Goal: Transaction & Acquisition: Purchase product/service

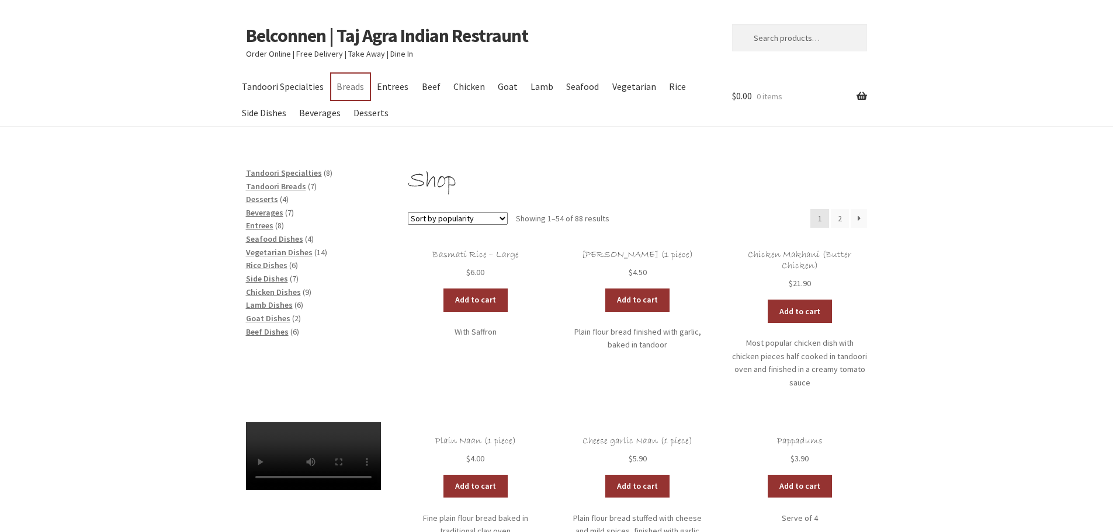
click at [348, 85] on link "Breads" at bounding box center [350, 87] width 39 height 26
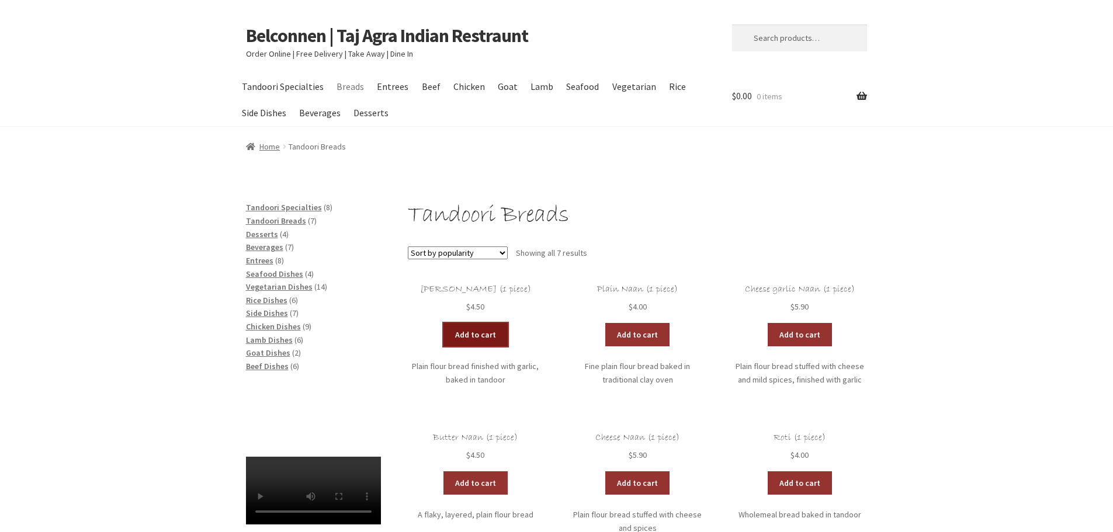
click at [484, 335] on link "Add to cart" at bounding box center [475, 334] width 64 height 23
click at [471, 86] on link "Chicken" at bounding box center [468, 87] width 43 height 26
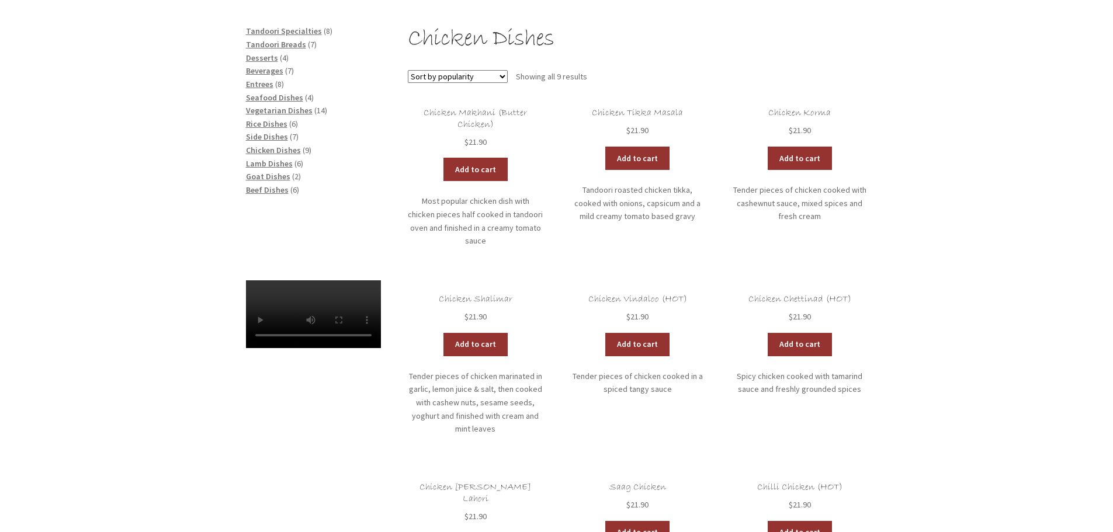
drag, startPoint x: 1004, startPoint y: 321, endPoint x: 1005, endPoint y: 358, distance: 37.4
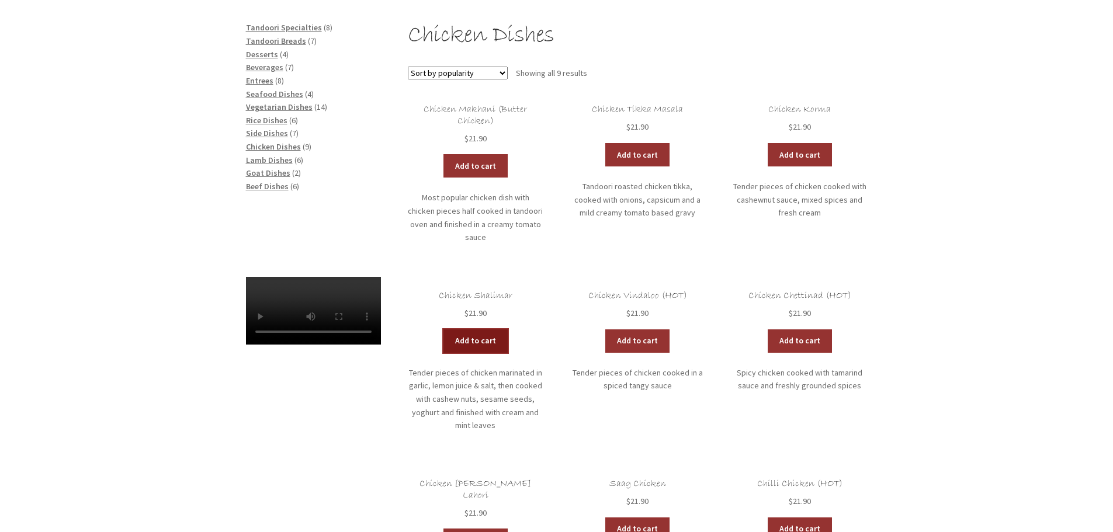
click at [473, 329] on link "Add to cart" at bounding box center [475, 340] width 64 height 23
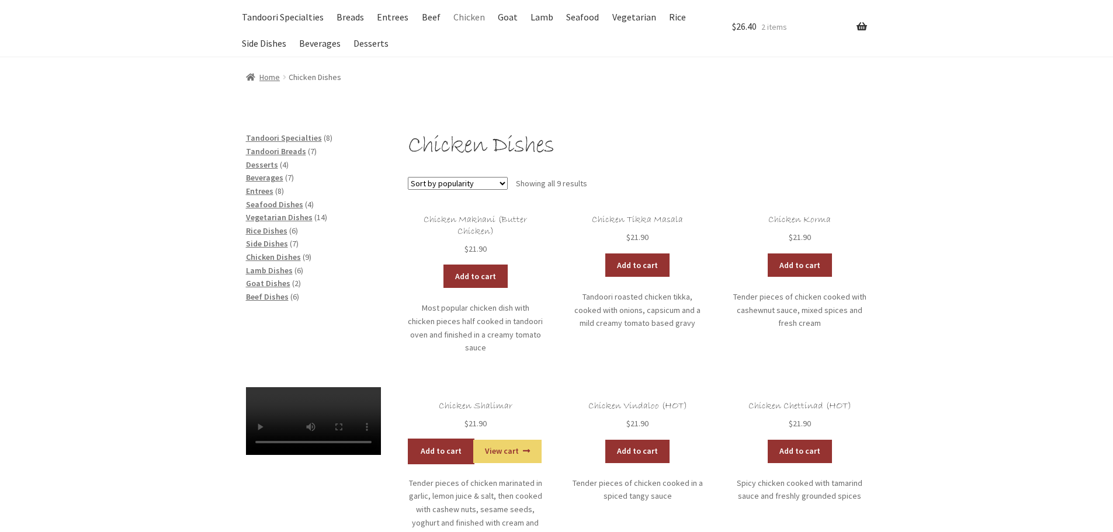
scroll to position [0, 0]
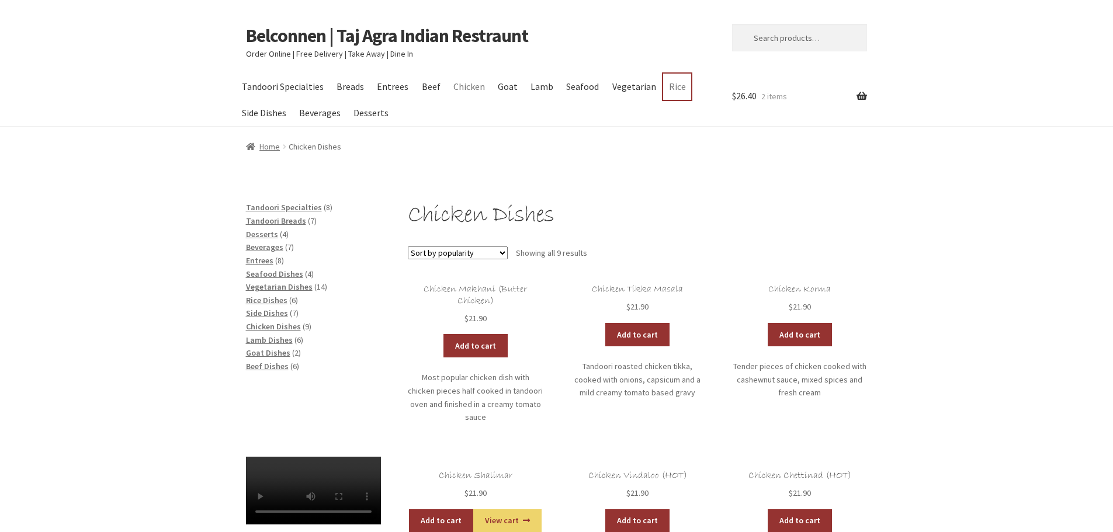
click at [665, 88] on link "Rice" at bounding box center [677, 87] width 28 height 26
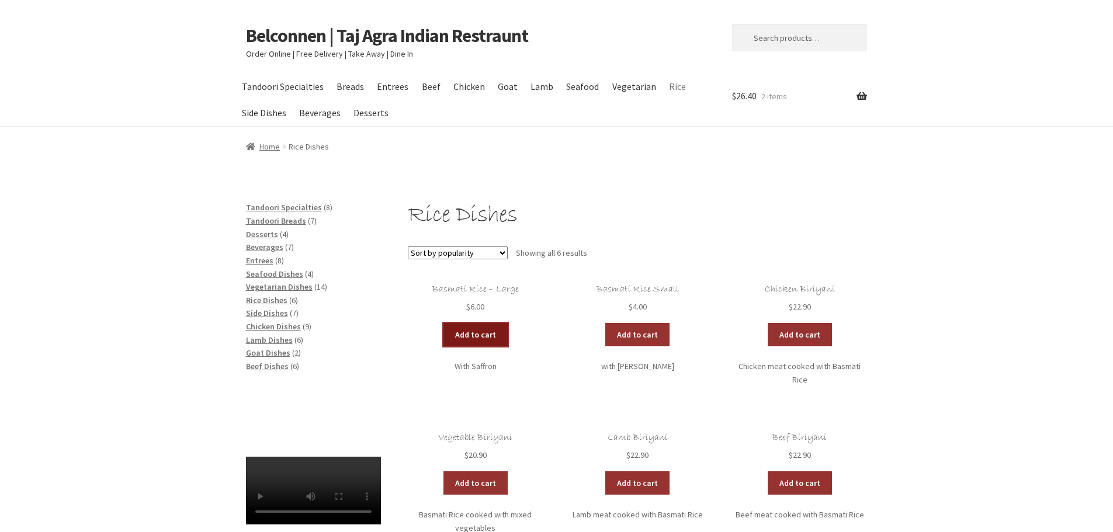
click at [483, 337] on link "Add to cart" at bounding box center [475, 334] width 64 height 23
click at [386, 88] on link "Entrees" at bounding box center [393, 87] width 43 height 26
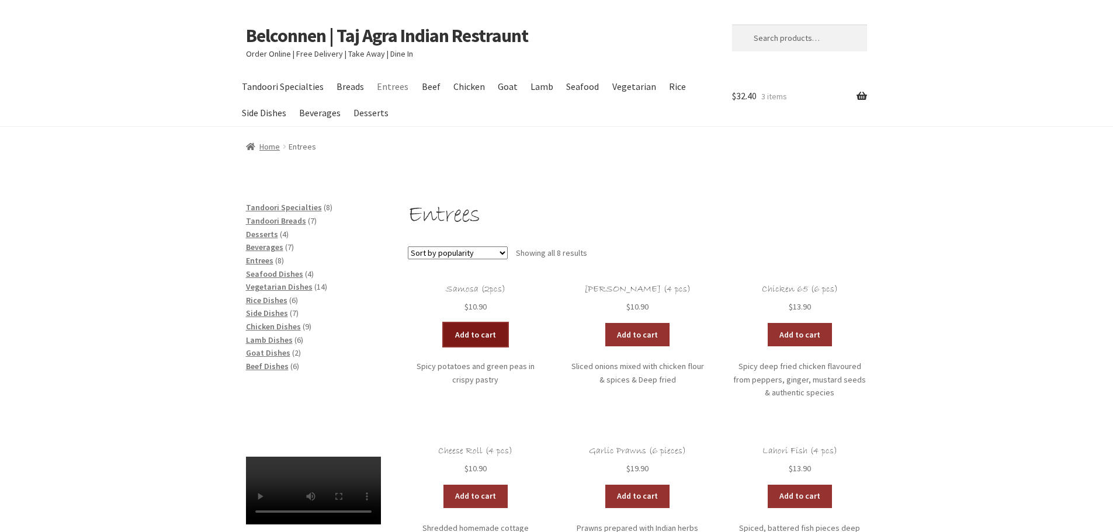
click at [478, 329] on link "Add to cart" at bounding box center [475, 334] width 64 height 23
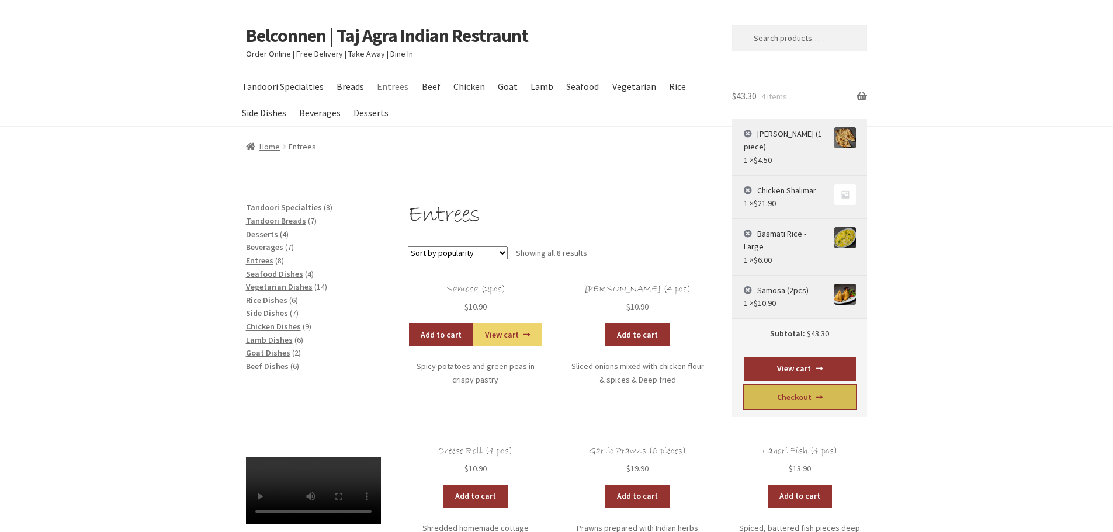
click at [799, 386] on link "Checkout" at bounding box center [800, 397] width 112 height 23
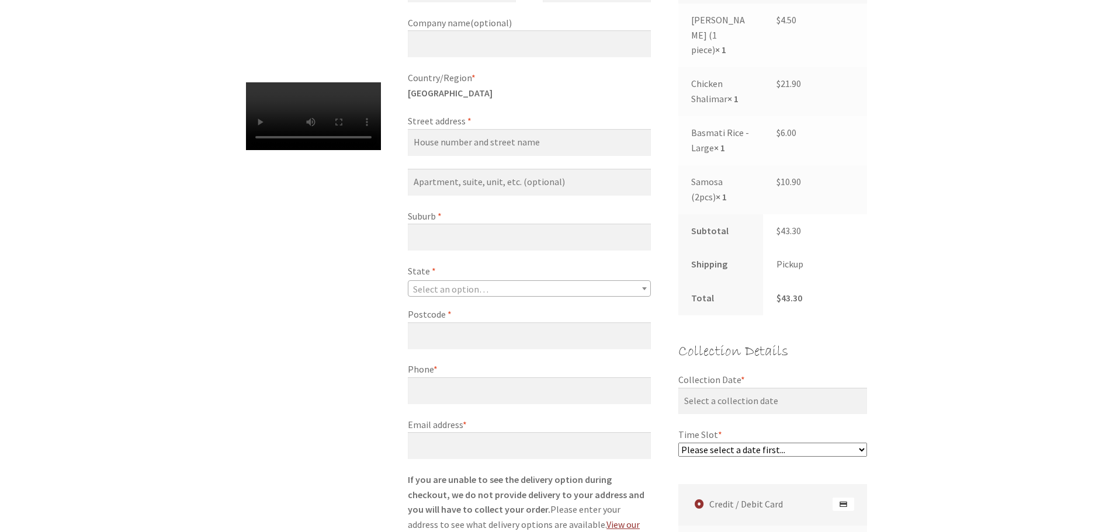
scroll to position [136, 0]
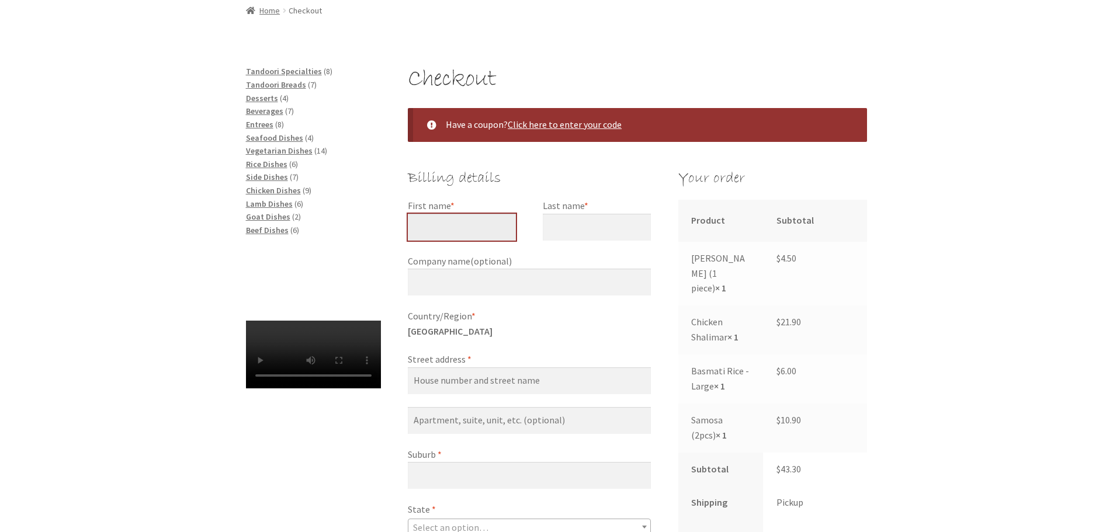
click at [437, 230] on input "First name *" at bounding box center [462, 227] width 108 height 27
type input "[PERSON_NAME]"
type input "angus"
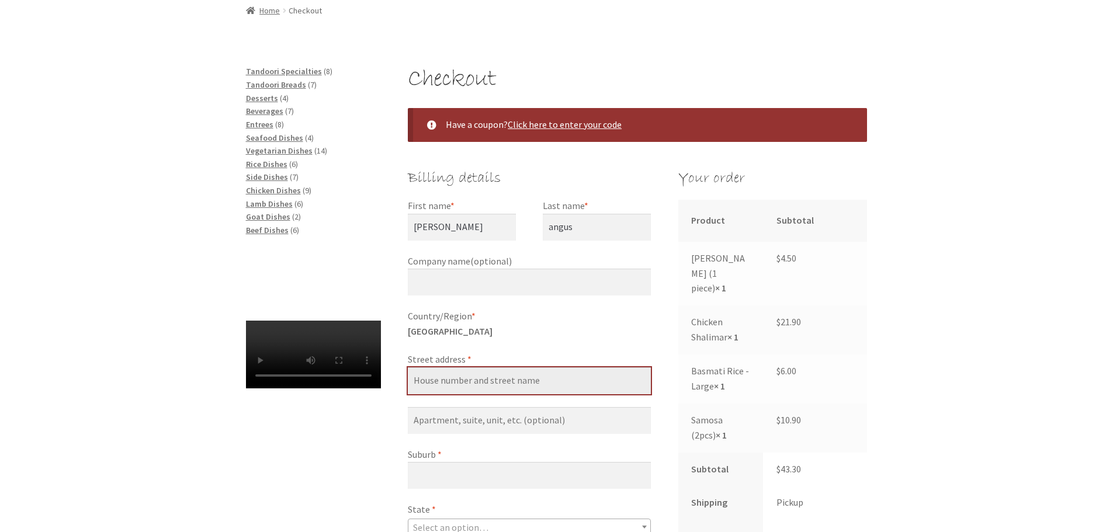
type input "[STREET_ADDRESS][PERSON_NAME]"
type input "[PERSON_NAME]"
select select "ACT"
type input "2615"
type input "[PHONE_NUMBER]"
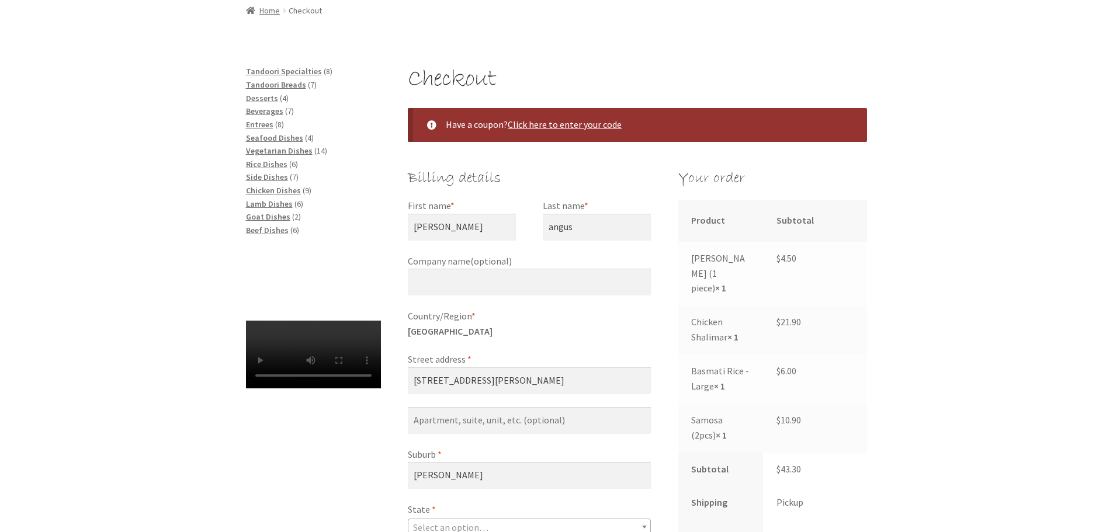
type input "[EMAIL_ADDRESS][DOMAIN_NAME]"
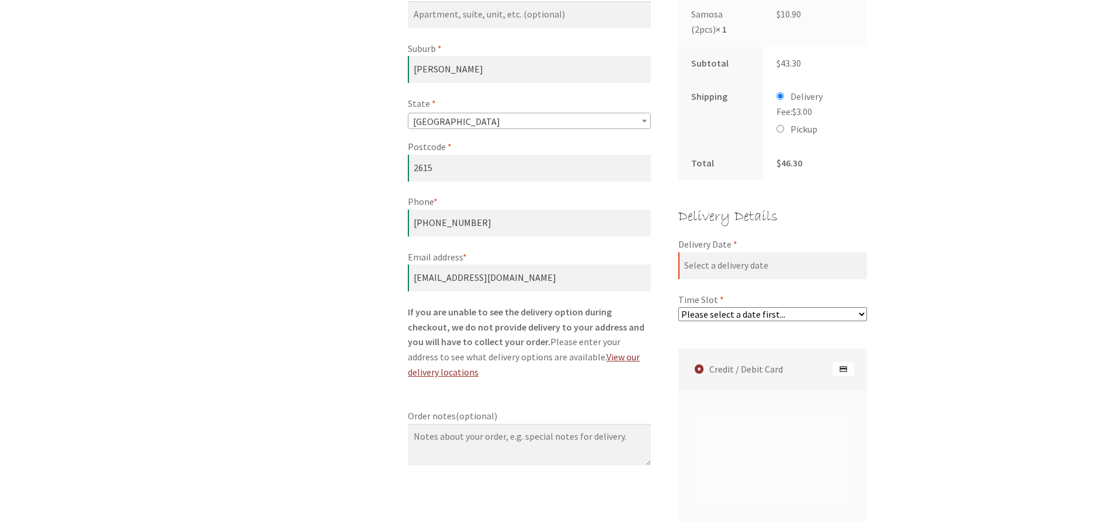
scroll to position [548, 0]
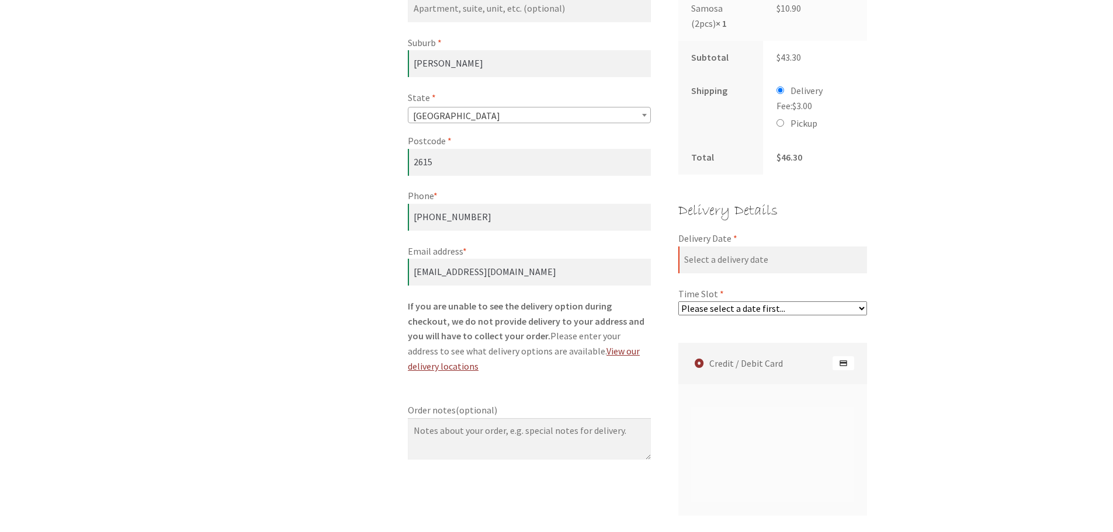
click at [838, 301] on select "Please select a date first..." at bounding box center [772, 308] width 189 height 14
click at [708, 247] on input "Delivery Date *" at bounding box center [772, 260] width 189 height 27
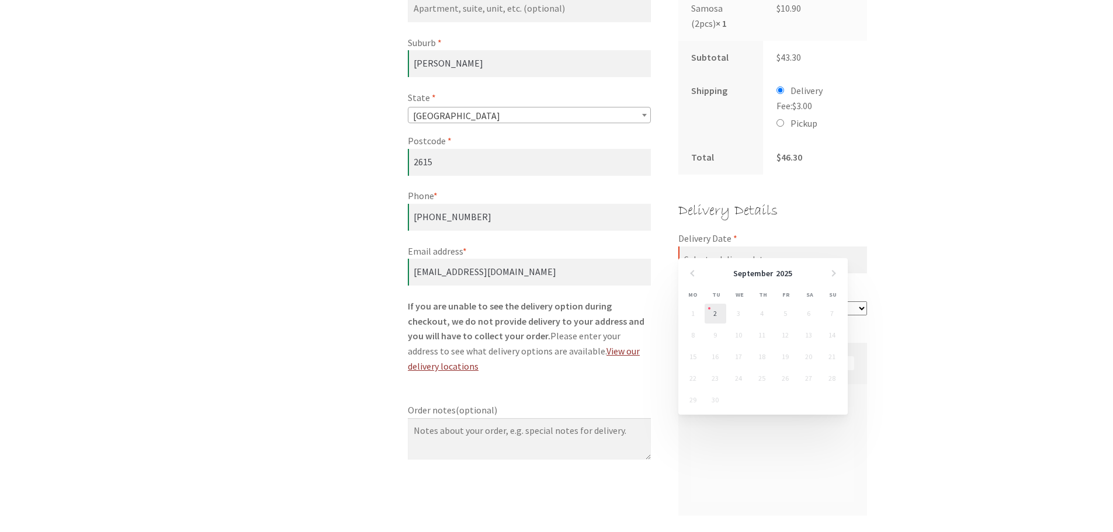
click at [710, 313] on link "2" at bounding box center [715, 314] width 22 height 20
type input "[DATE]"
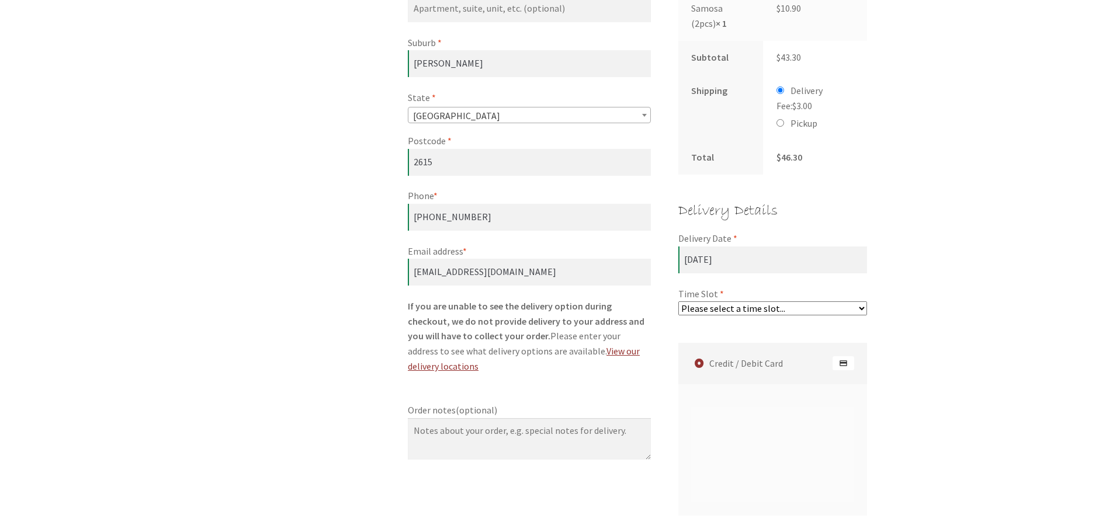
click at [815, 301] on select "Please select a time slot... 08:55 PM - 09:25 PM" at bounding box center [772, 308] width 189 height 14
select select "60c2ef62db861/6|0.00"
click at [678, 301] on select "Please select a time slot... 08:55 PM - 09:25 PM" at bounding box center [772, 308] width 189 height 14
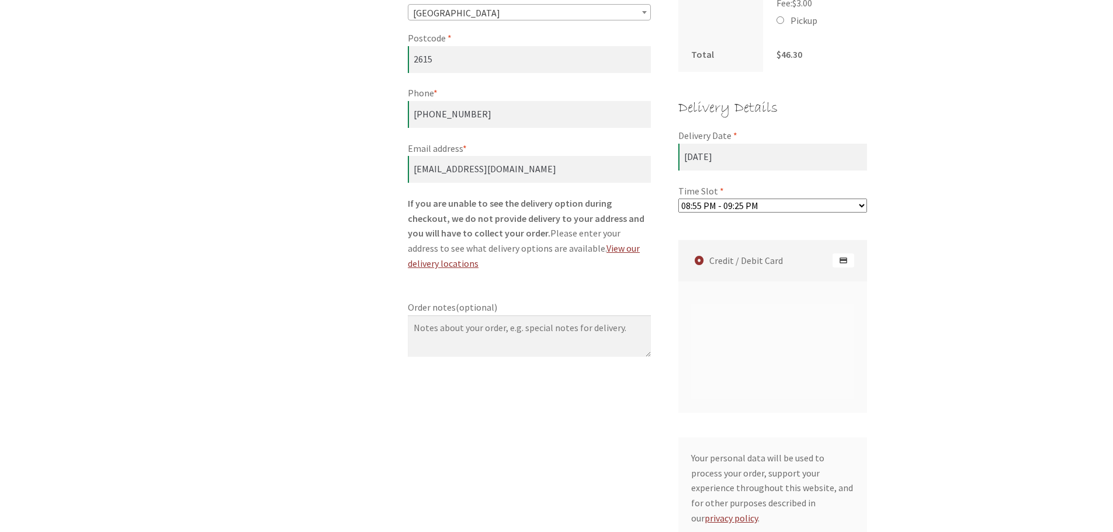
scroll to position [821, 0]
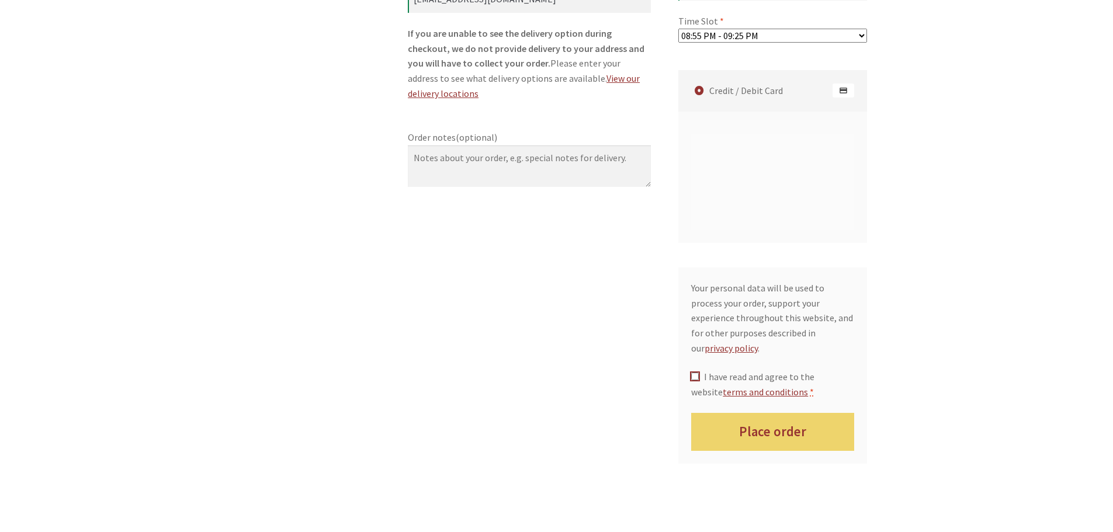
click at [697, 373] on input "I have read and agree to the website terms and conditions *" at bounding box center [695, 377] width 8 height 8
checkbox input "true"
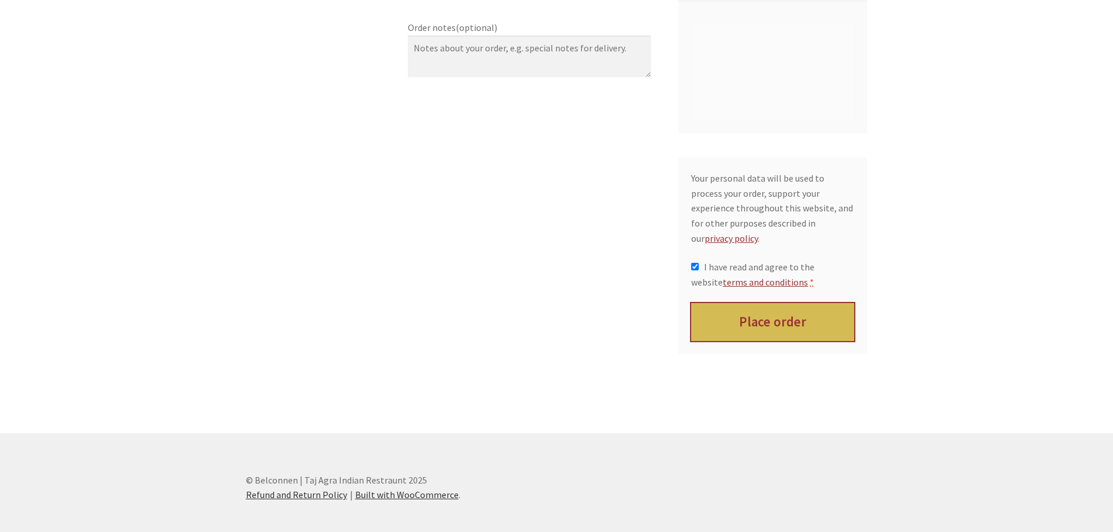
click at [776, 303] on button "Place order" at bounding box center [772, 322] width 163 height 38
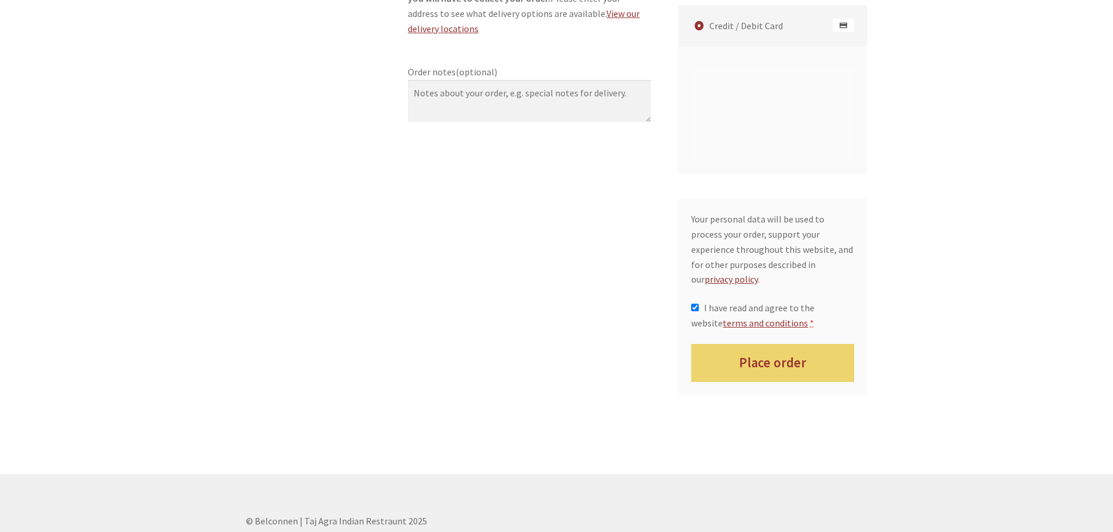
scroll to position [985, 0]
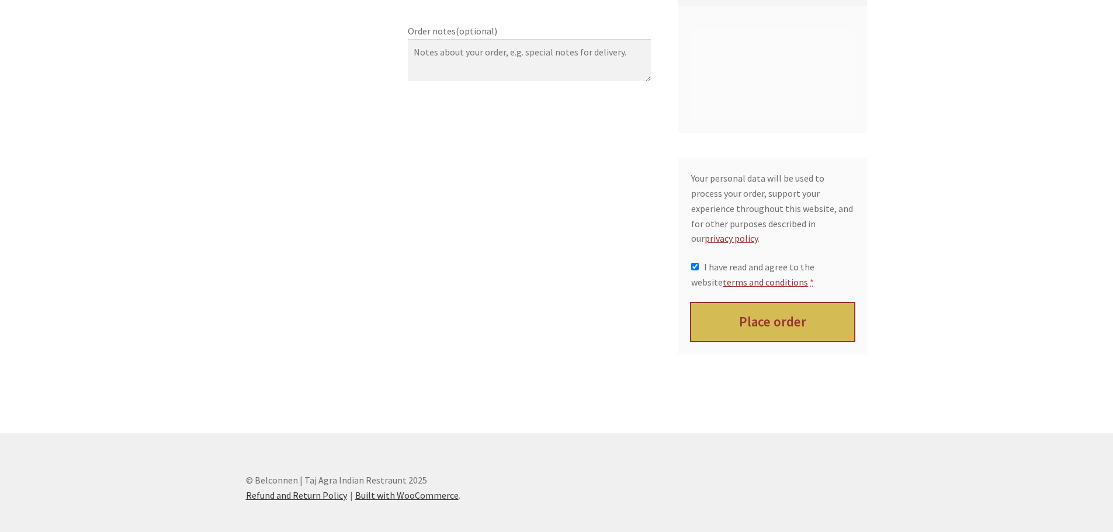
click at [769, 303] on button "Place order" at bounding box center [772, 322] width 163 height 38
